Goal: Find specific page/section: Find specific page/section

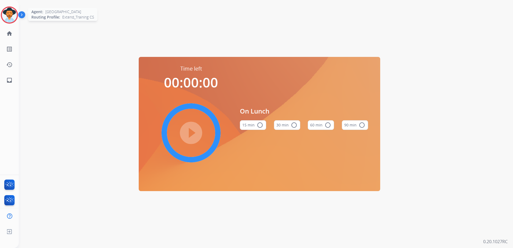
click at [10, 13] on img at bounding box center [9, 15] width 15 height 15
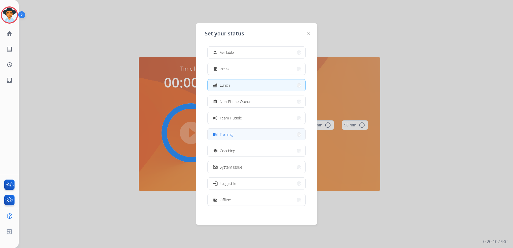
click at [284, 134] on button "menu_book Training" at bounding box center [257, 135] width 98 height 12
